Goal: Information Seeking & Learning: Check status

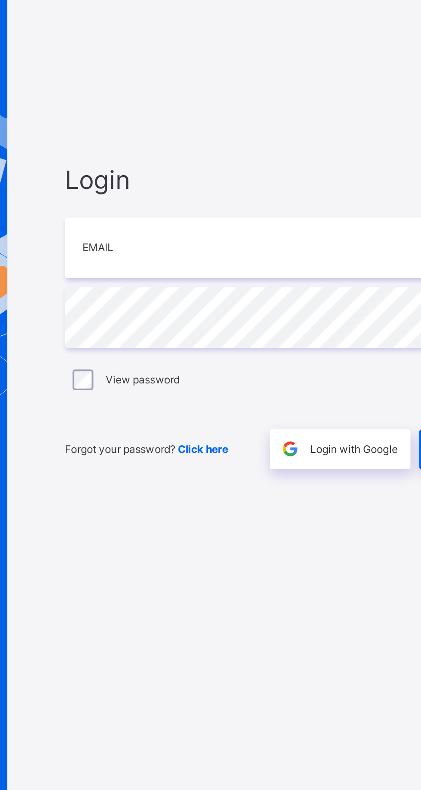
click at [238, 384] on input "email" at bounding box center [280, 369] width 223 height 30
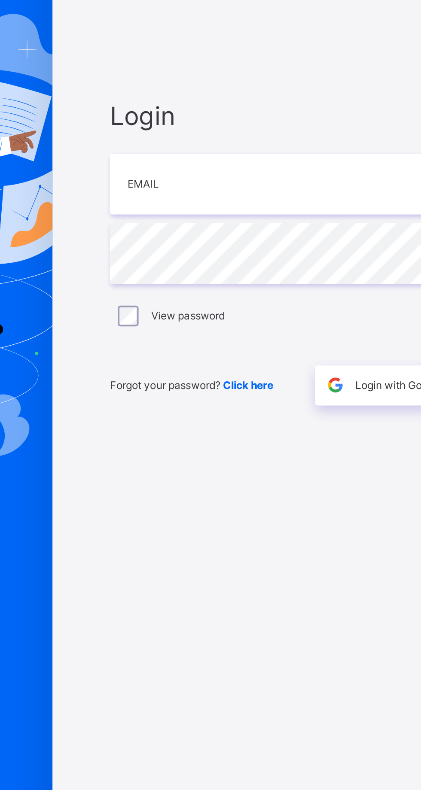
click at [230, 384] on input "email" at bounding box center [280, 369] width 223 height 30
type input "**********"
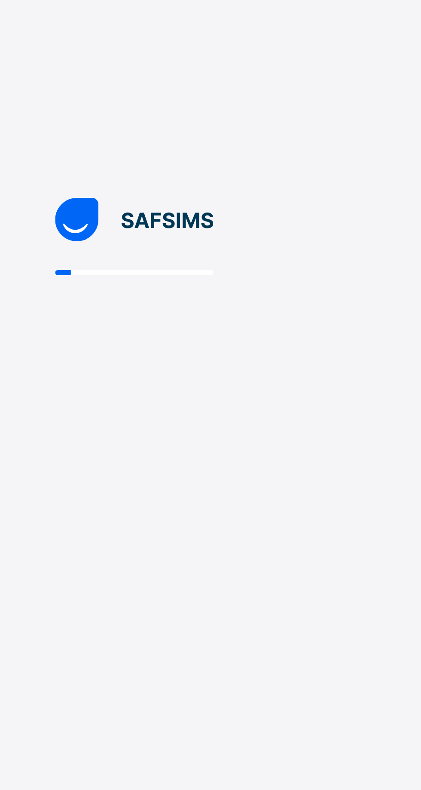
click at [186, 473] on div at bounding box center [210, 395] width 421 height 790
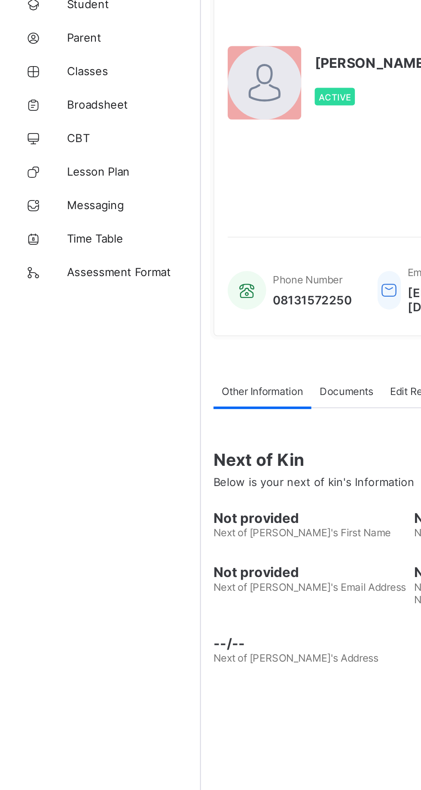
click at [58, 140] on span "Broadsheet" at bounding box center [68, 137] width 69 height 7
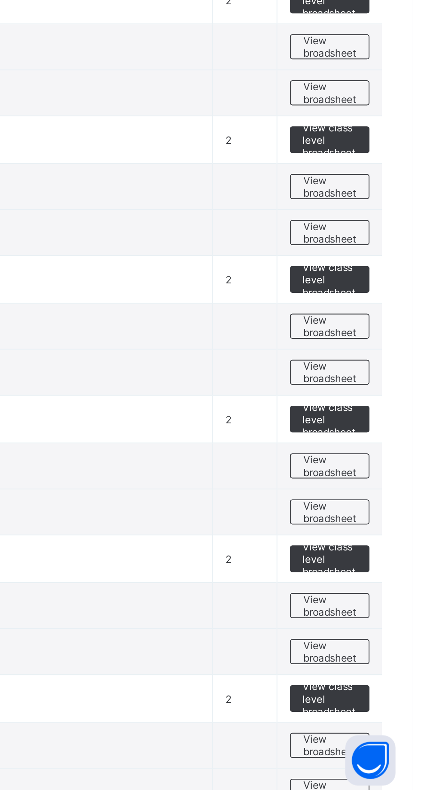
click at [378, 544] on span "View broadsheet" at bounding box center [378, 549] width 27 height 13
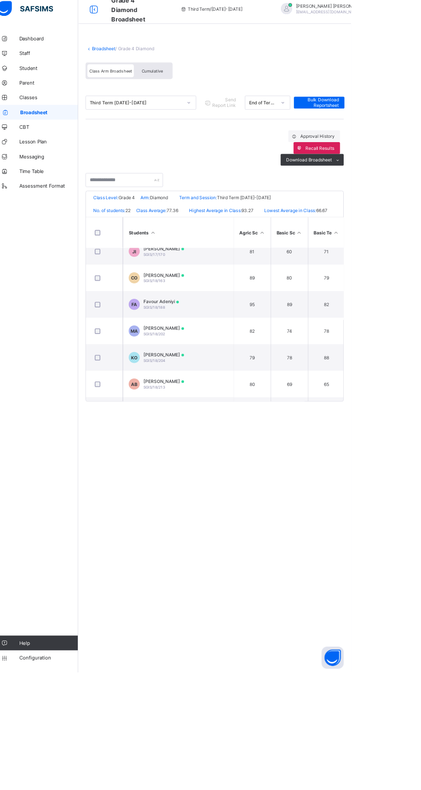
scroll to position [139, 0]
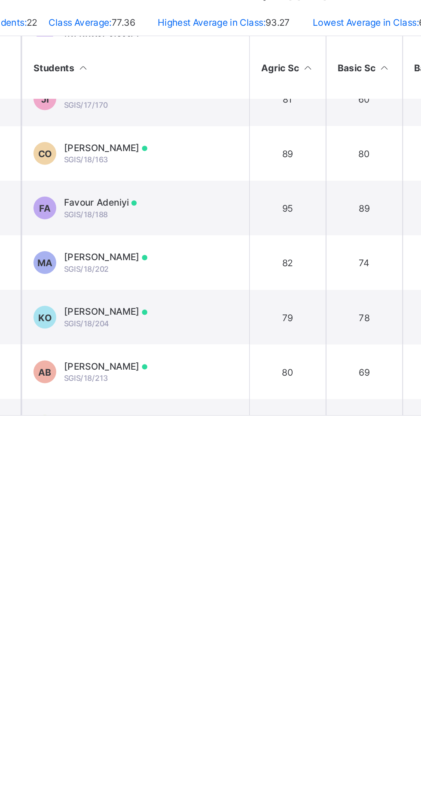
click at [222, 460] on td "AB Aaron Bulus SGIS/18/213" at bounding box center [219, 449] width 129 height 31
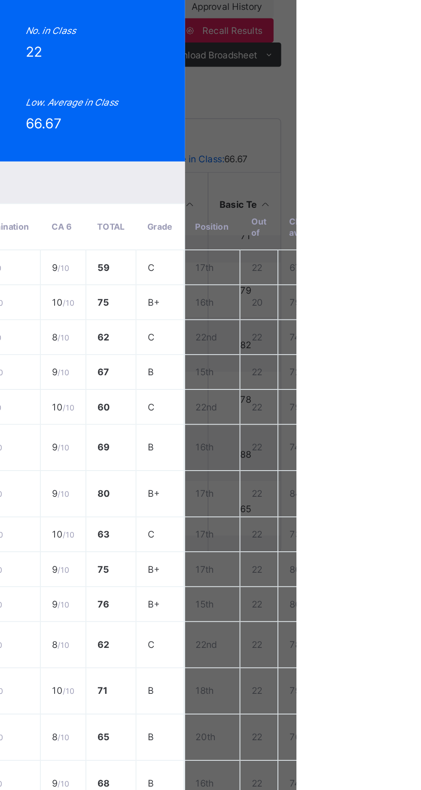
click at [357, 216] on div "Position 19 /22 Final Grade B Total Score 1023 Final Average 68.2 No. of Subjec…" at bounding box center [210, 185] width 294 height 135
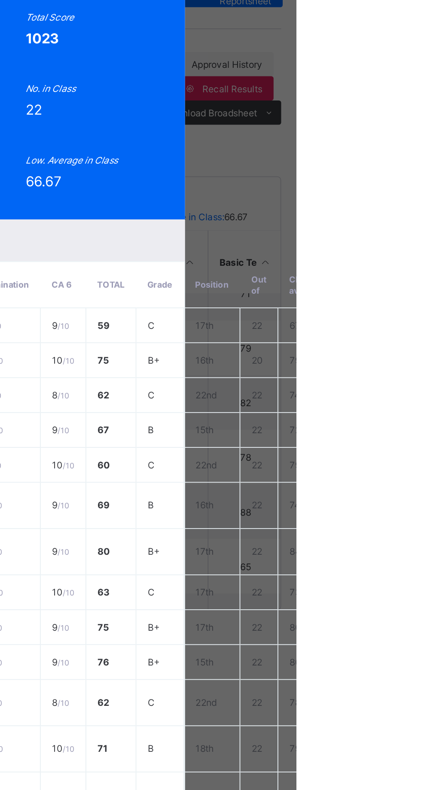
click at [346, 102] on span "View Reportsheet" at bounding box center [327, 95] width 38 height 13
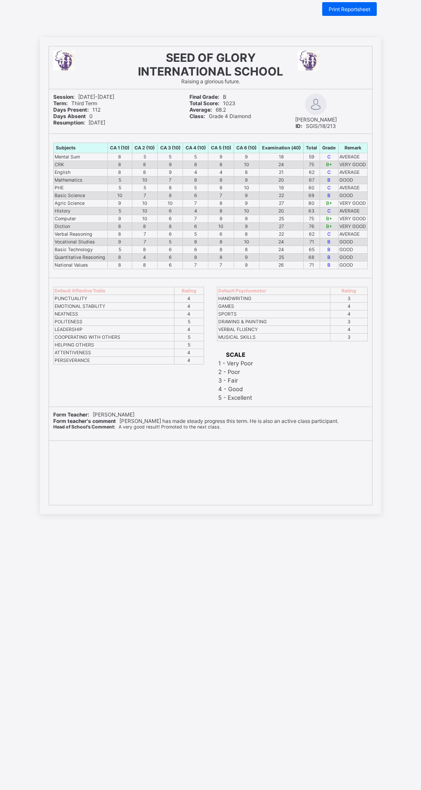
scroll to position [24, 0]
